Goal: Check status: Check status

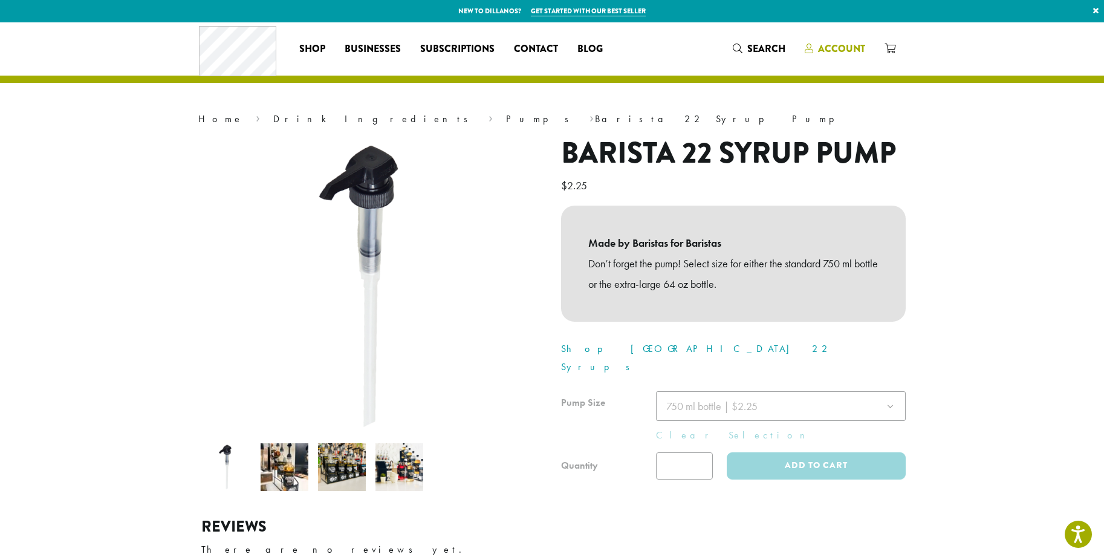
click at [843, 45] on span "Account" at bounding box center [841, 49] width 47 height 14
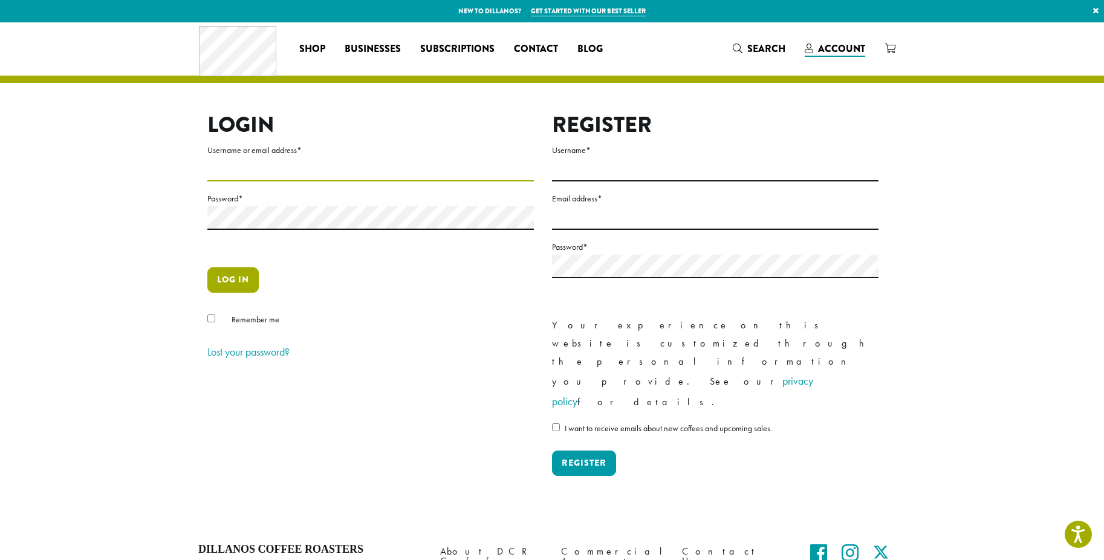
type input "*******"
click at [234, 274] on button "Log in" at bounding box center [232, 279] width 51 height 25
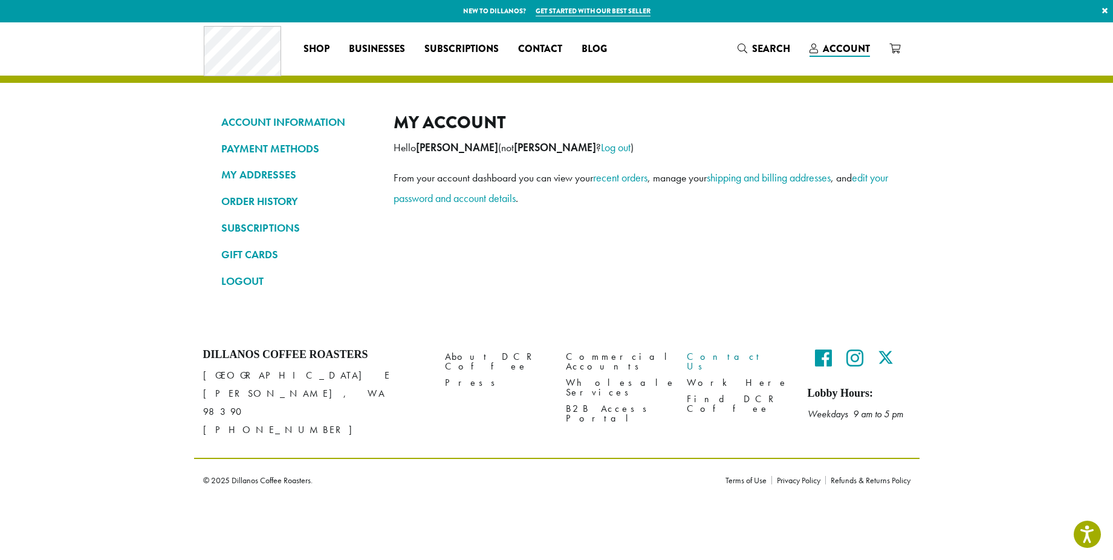
click at [709, 356] on link "Contact Us" at bounding box center [738, 361] width 103 height 26
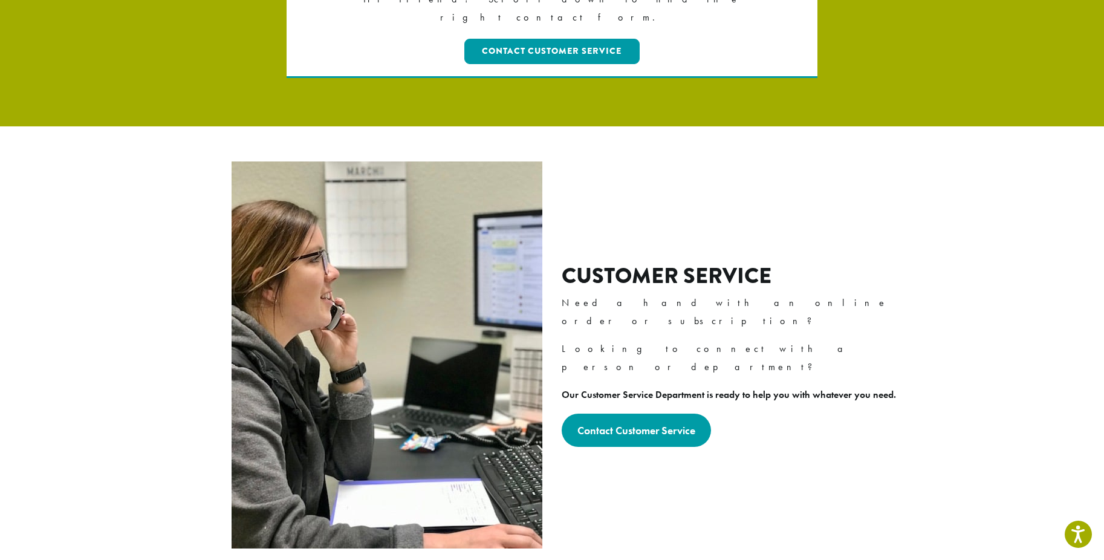
scroll to position [300, 0]
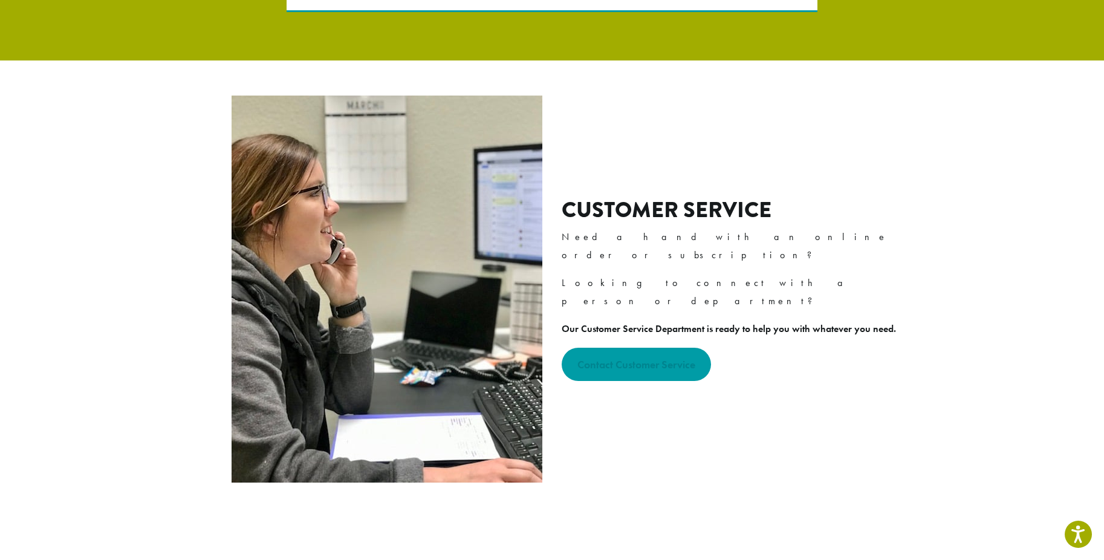
click at [629, 357] on strong "Contact Customer Service" at bounding box center [636, 364] width 118 height 14
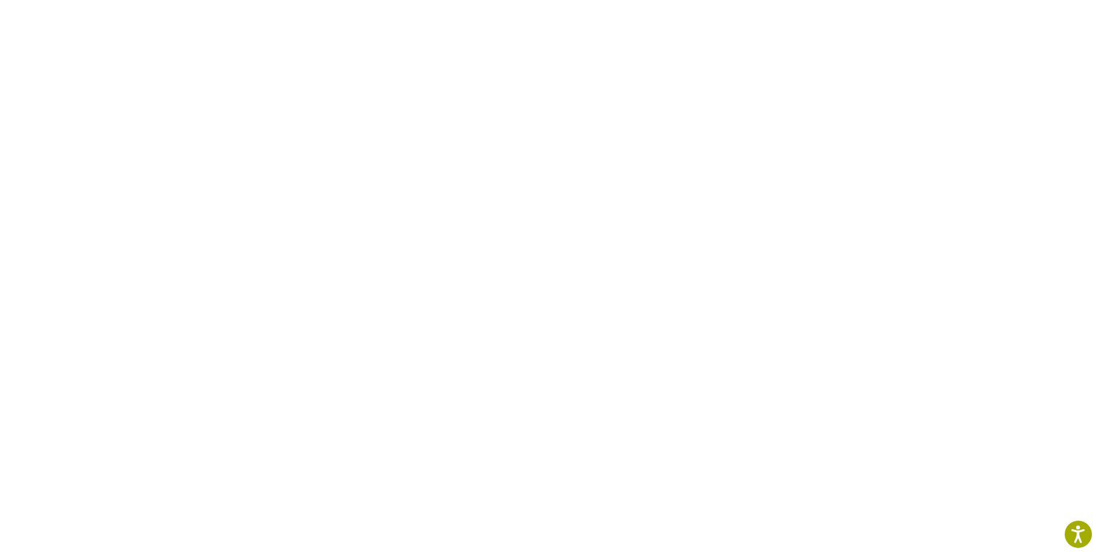
scroll to position [78, 0]
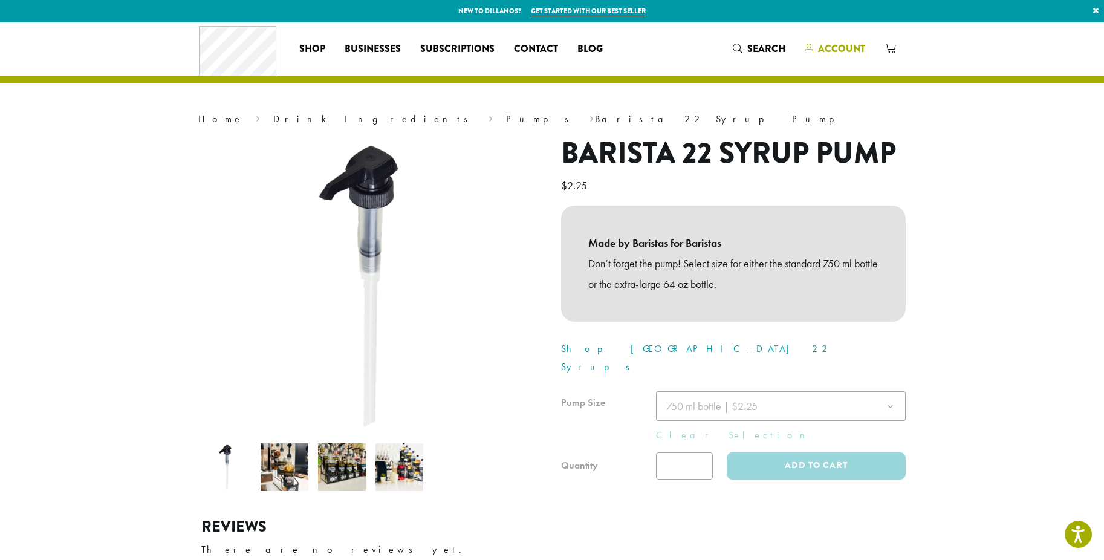
click at [835, 47] on span "Account" at bounding box center [841, 49] width 47 height 14
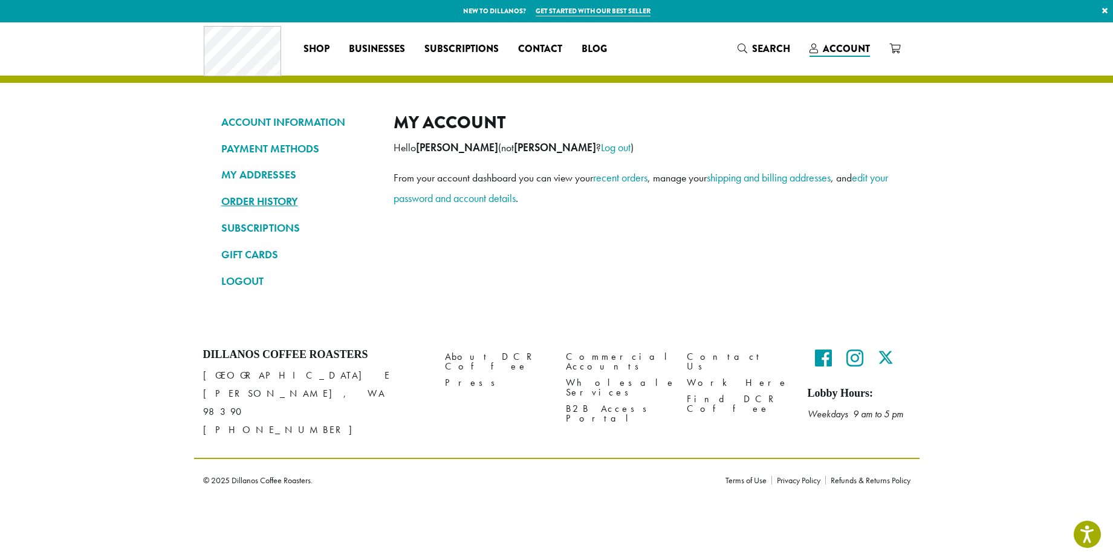
click at [268, 206] on link "ORDER HISTORY" at bounding box center [298, 201] width 154 height 21
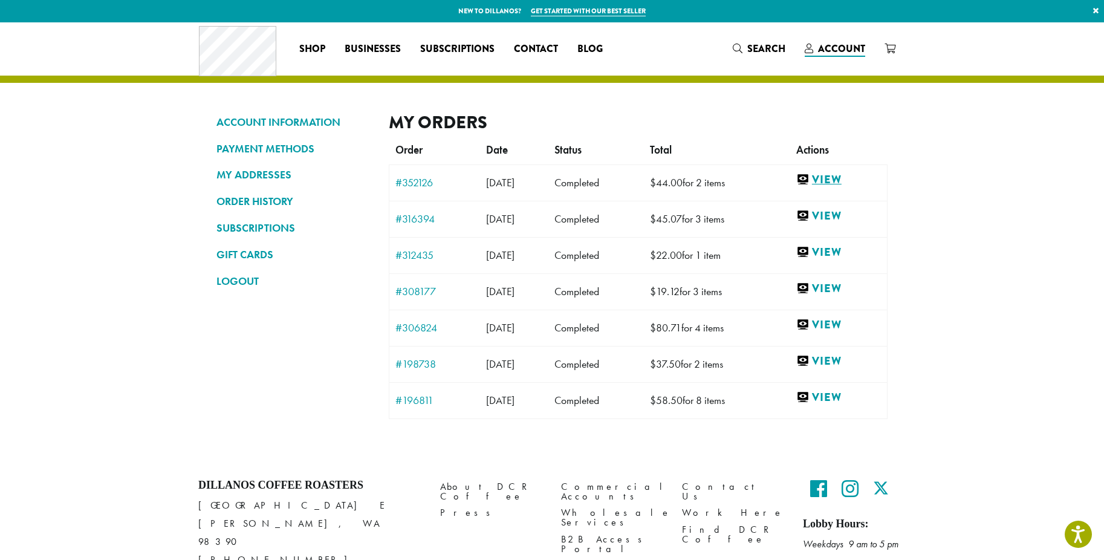
click at [843, 177] on link "View" at bounding box center [838, 179] width 85 height 15
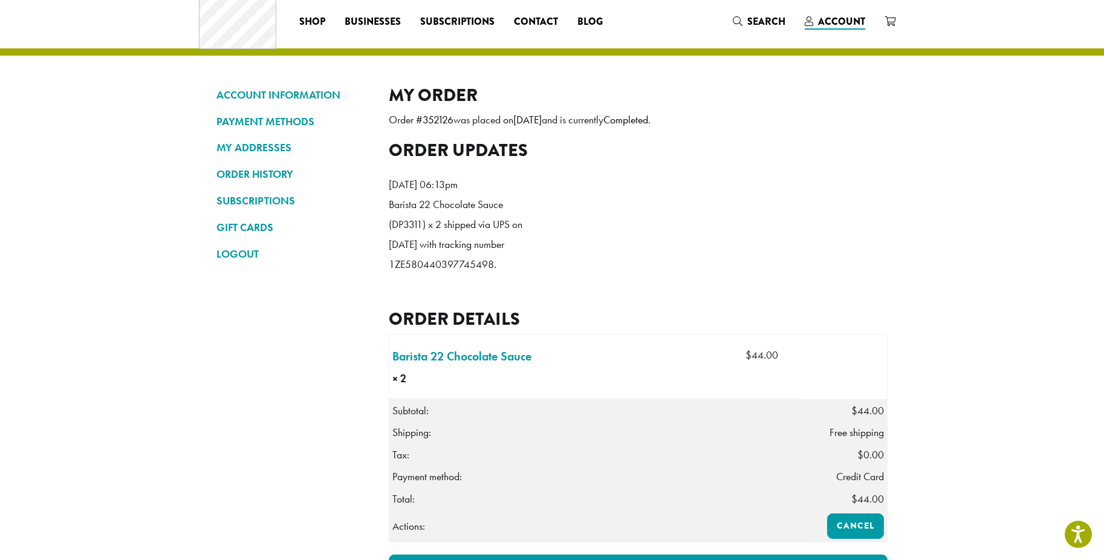
scroll to position [25, 0]
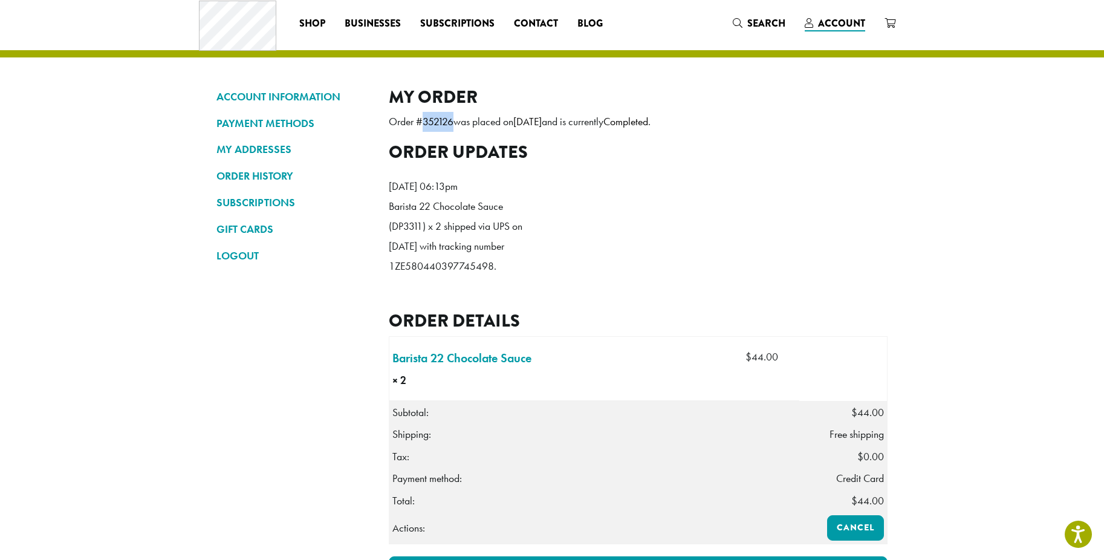
drag, startPoint x: 455, startPoint y: 123, endPoint x: 425, endPoint y: 123, distance: 29.6
click at [426, 123] on p "Order # 352126 was placed on May 27, 2025 and is currently Completed ." at bounding box center [638, 122] width 499 height 20
click at [459, 126] on p "Order # 352126 was placed on May 27, 2025 and is currently Completed ." at bounding box center [638, 122] width 499 height 20
drag, startPoint x: 452, startPoint y: 124, endPoint x: 414, endPoint y: 122, distance: 38.7
click at [424, 123] on p "Order # 352126 was placed on May 27, 2025 and is currently Completed ." at bounding box center [638, 122] width 499 height 20
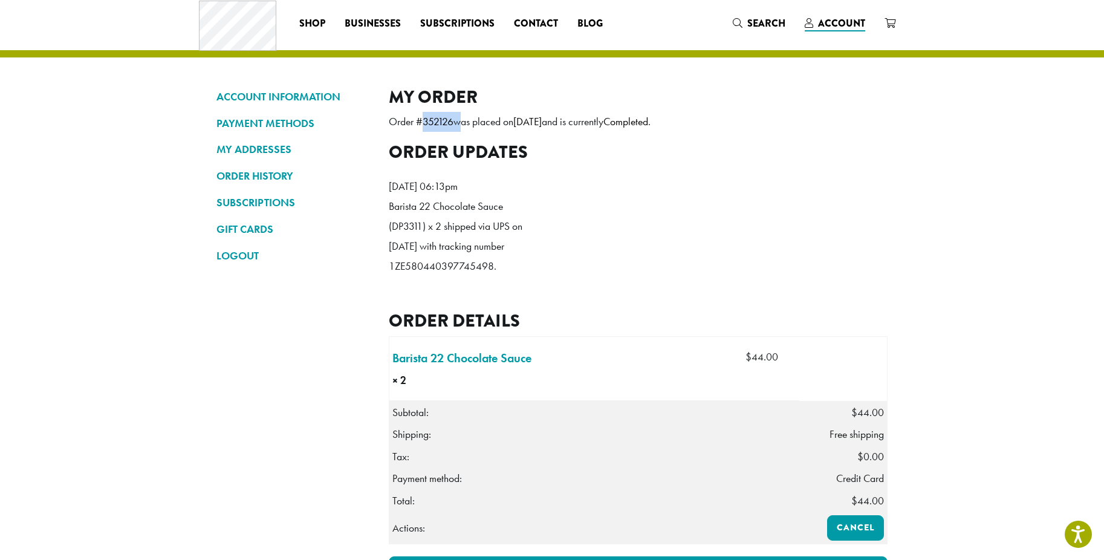
copy p "352126"
